Goal: Task Accomplishment & Management: Manage account settings

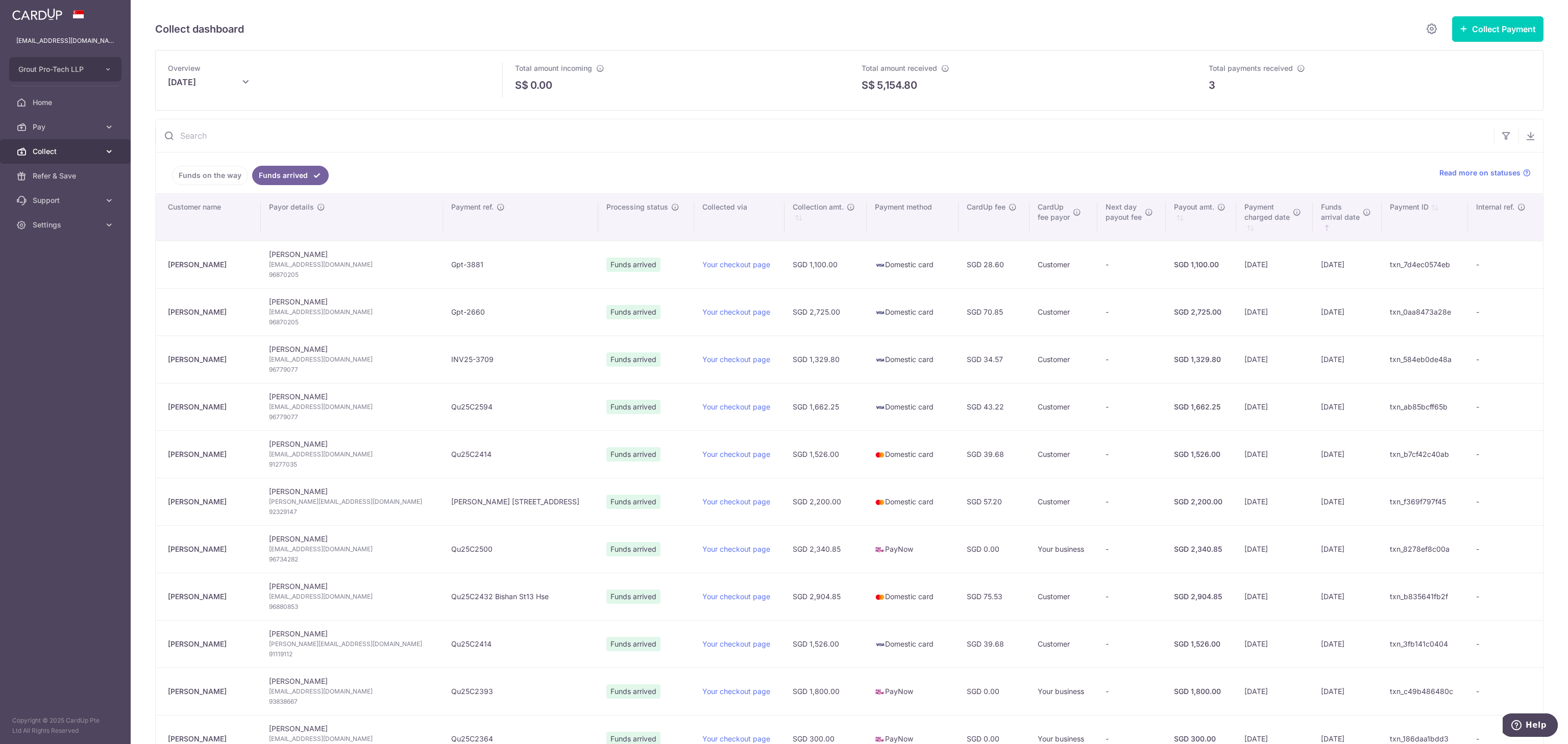
click at [46, 154] on span "Collect" at bounding box center [66, 151] width 68 height 10
click at [52, 181] on span "Dashboard" at bounding box center [66, 176] width 68 height 10
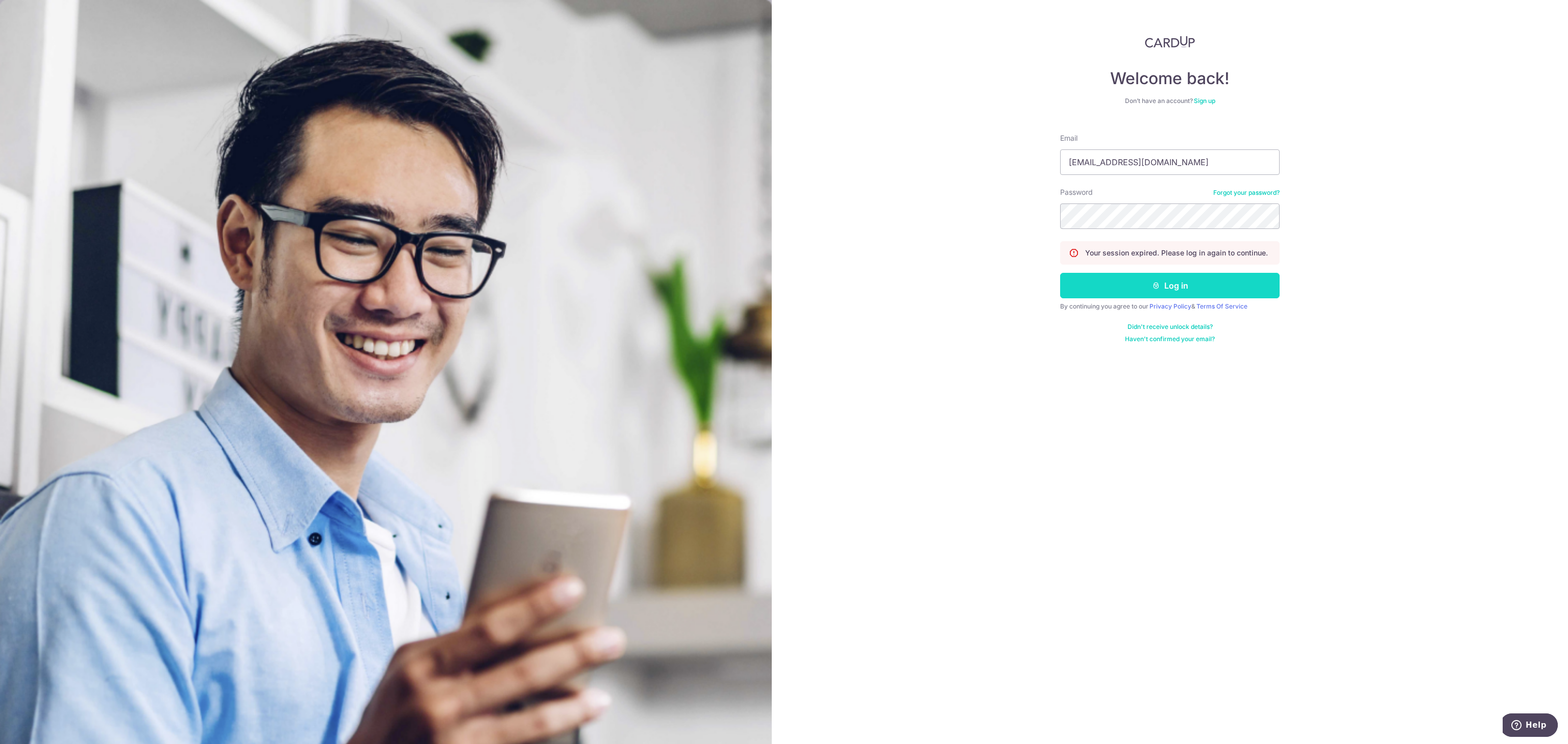
click at [1190, 290] on button "Log in" at bounding box center [1170, 286] width 220 height 26
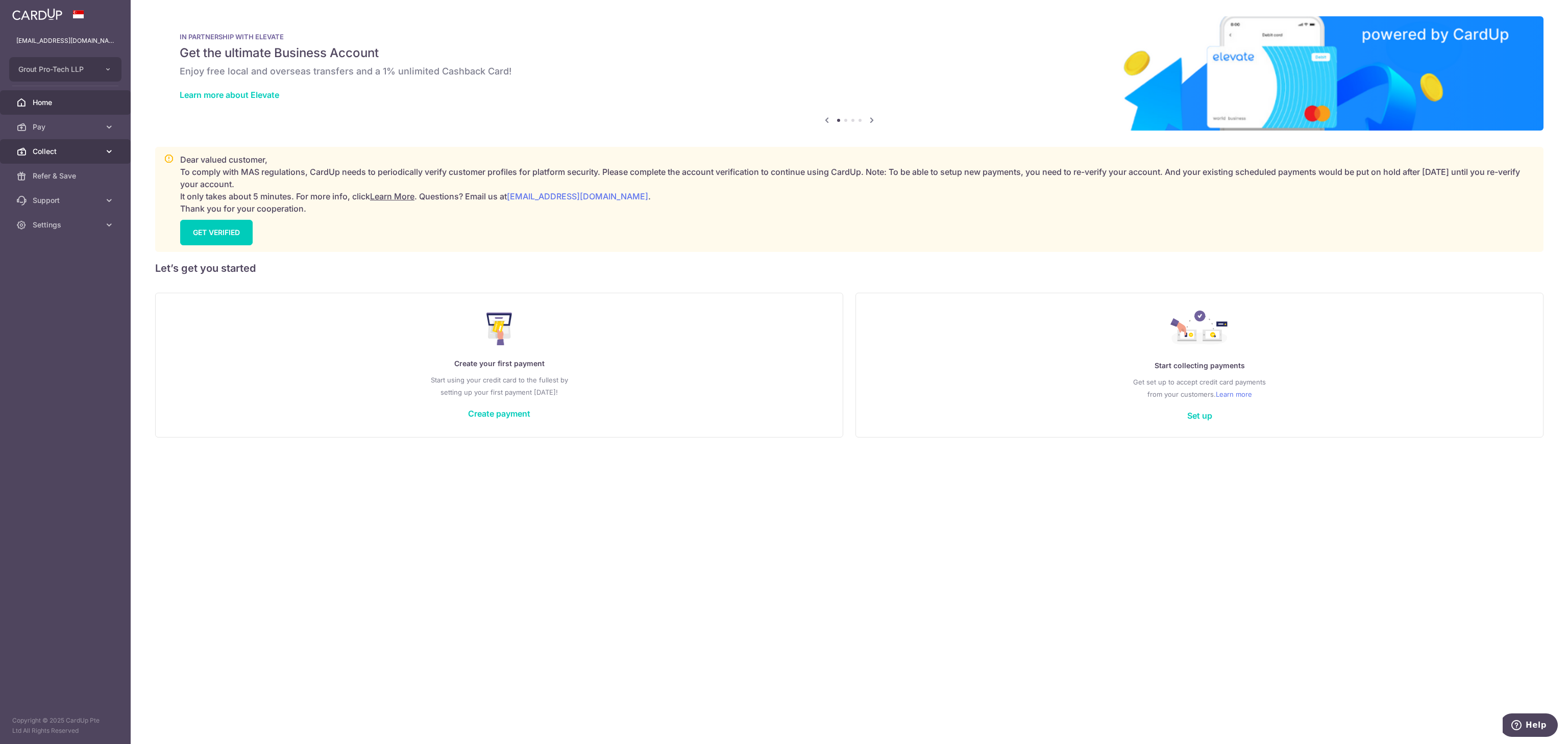
click at [41, 150] on span "Collect" at bounding box center [66, 151] width 68 height 10
click at [51, 179] on span "Dashboard" at bounding box center [66, 176] width 68 height 10
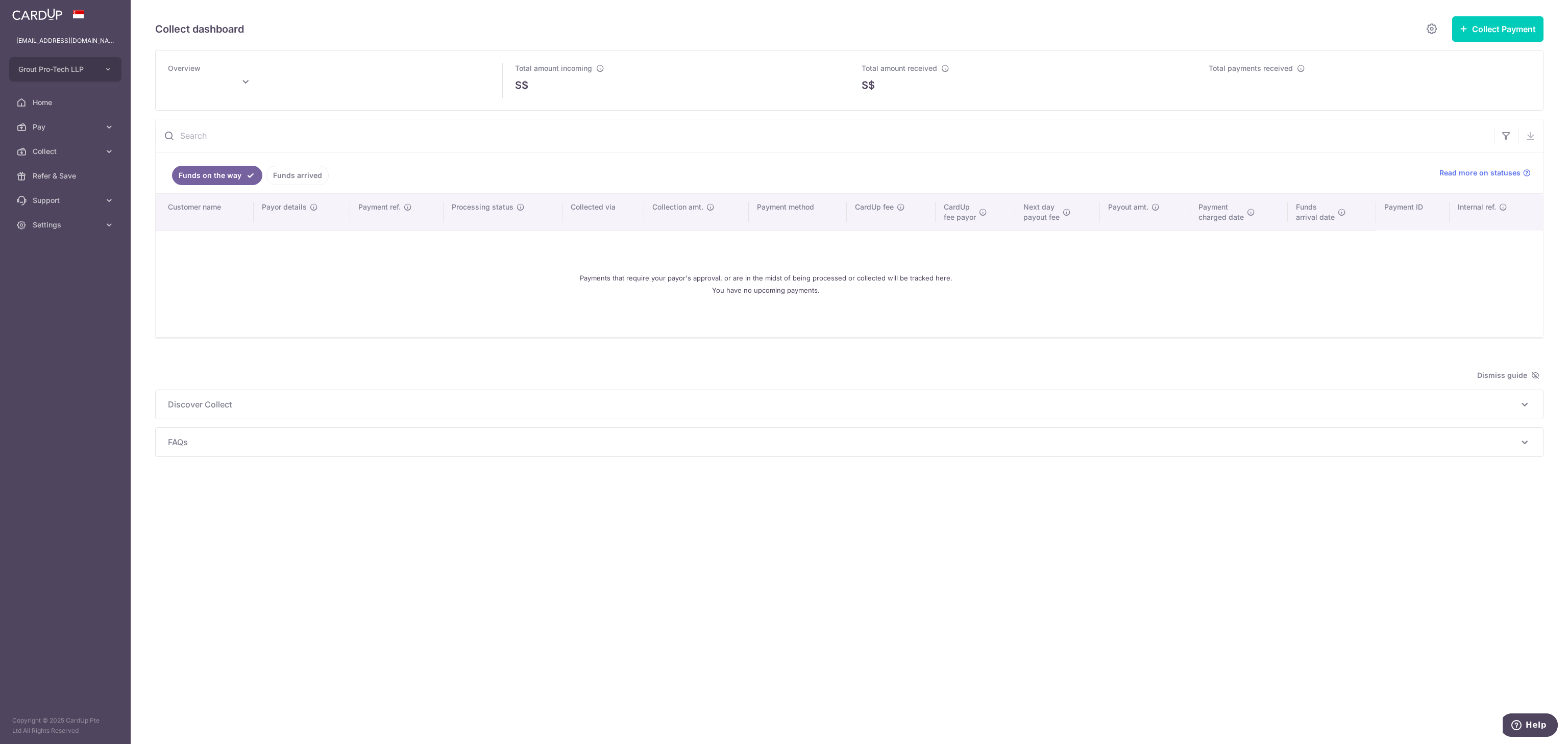
click at [1127, 315] on div "Payments that require your payor's approval, or are in the midst of being proce…" at bounding box center [766, 284] width 1196 height 90
